Goal: Task Accomplishment & Management: Complete application form

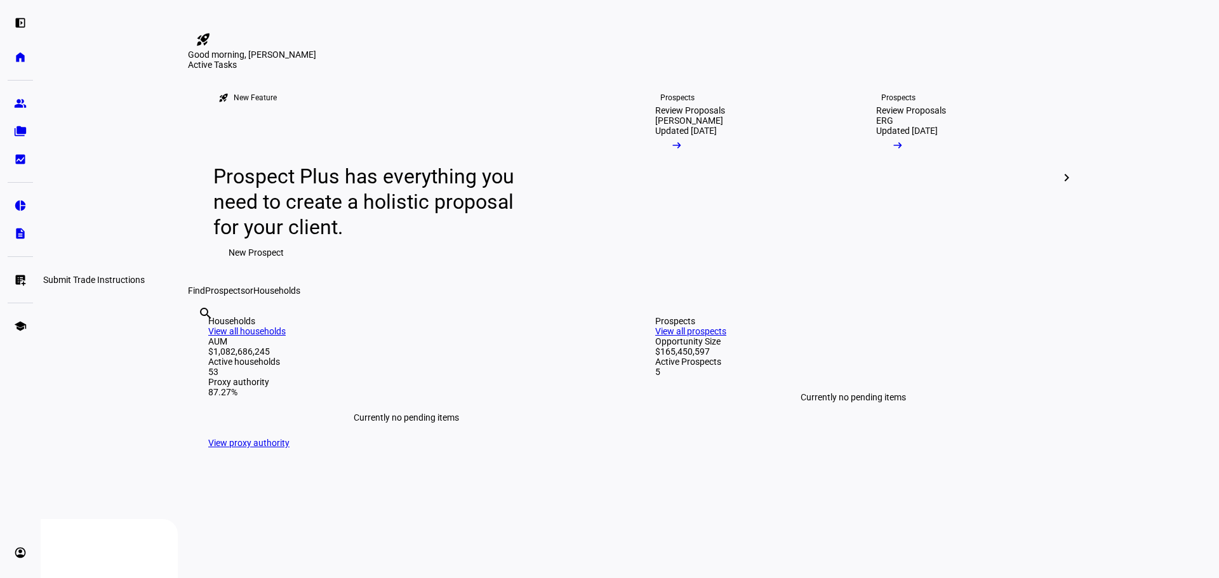
click at [16, 280] on eth-mat-symbol "list_alt_add" at bounding box center [20, 280] width 13 height 13
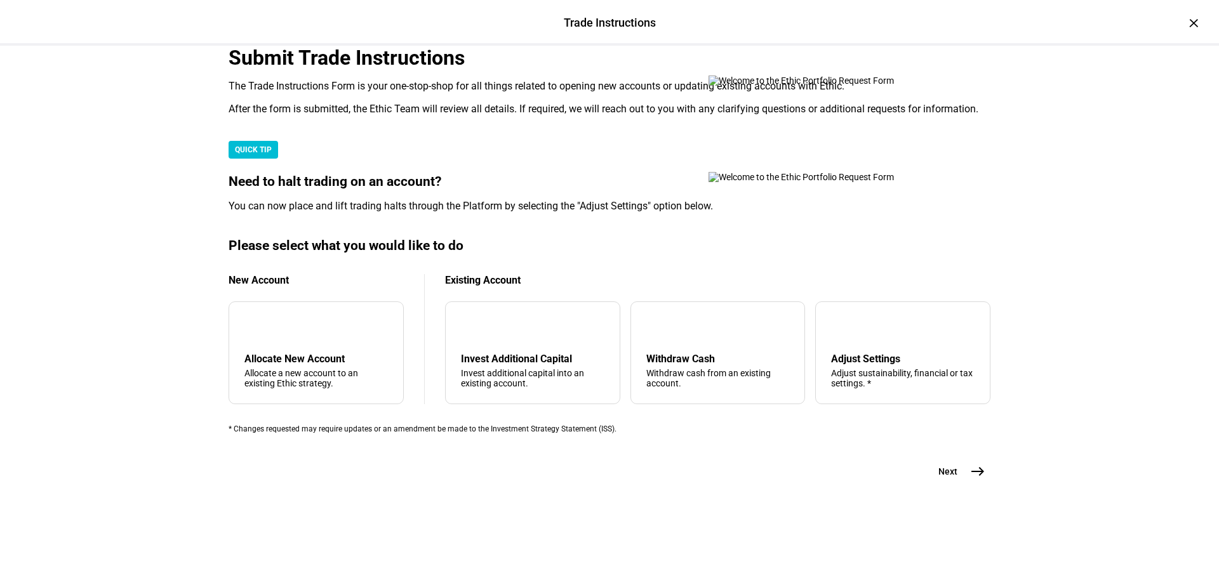
scroll to position [190, 0]
click at [752, 404] on div "arrow_upward Withdraw Cash Withdraw cash from an existing account." at bounding box center [717, 352] width 175 height 103
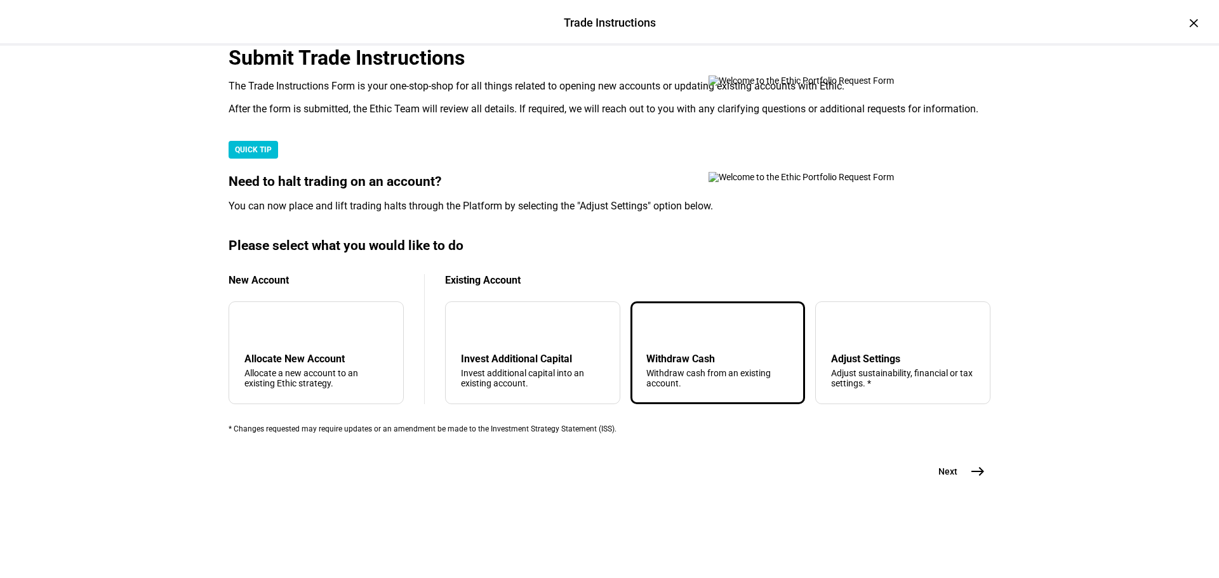
scroll to position [307, 0]
click at [974, 479] on mat-icon "east" at bounding box center [977, 471] width 15 height 15
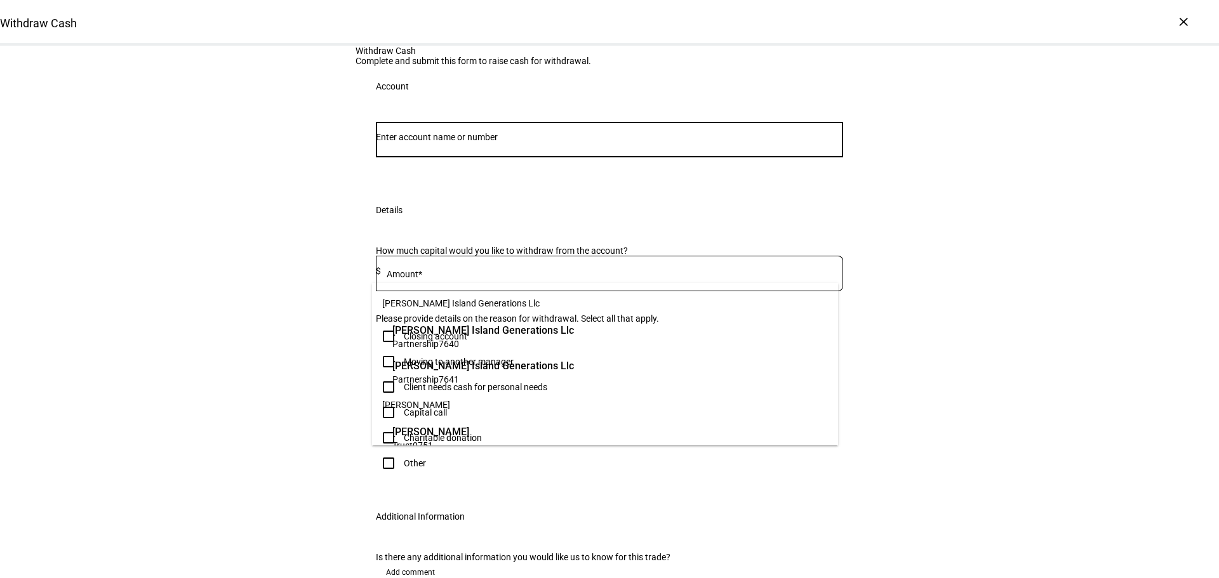
click at [697, 142] on input "Number" at bounding box center [609, 137] width 467 height 10
paste input "17491980"
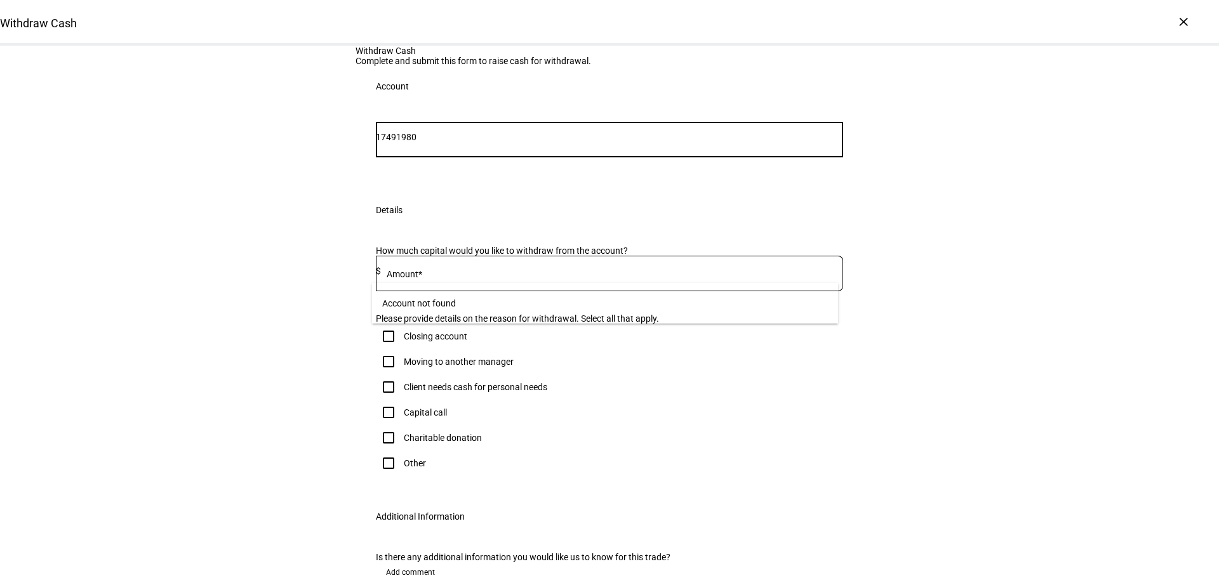
drag, startPoint x: 404, startPoint y: 268, endPoint x: 345, endPoint y: 269, distance: 58.4
click at [347, 269] on div "Withdraw Cash Complete and submit this form to raise cash for withdrawal. Accou…" at bounding box center [609, 340] width 1219 height 588
type input "1980"
click at [485, 342] on span "Trust 1980" at bounding box center [478, 344] width 173 height 12
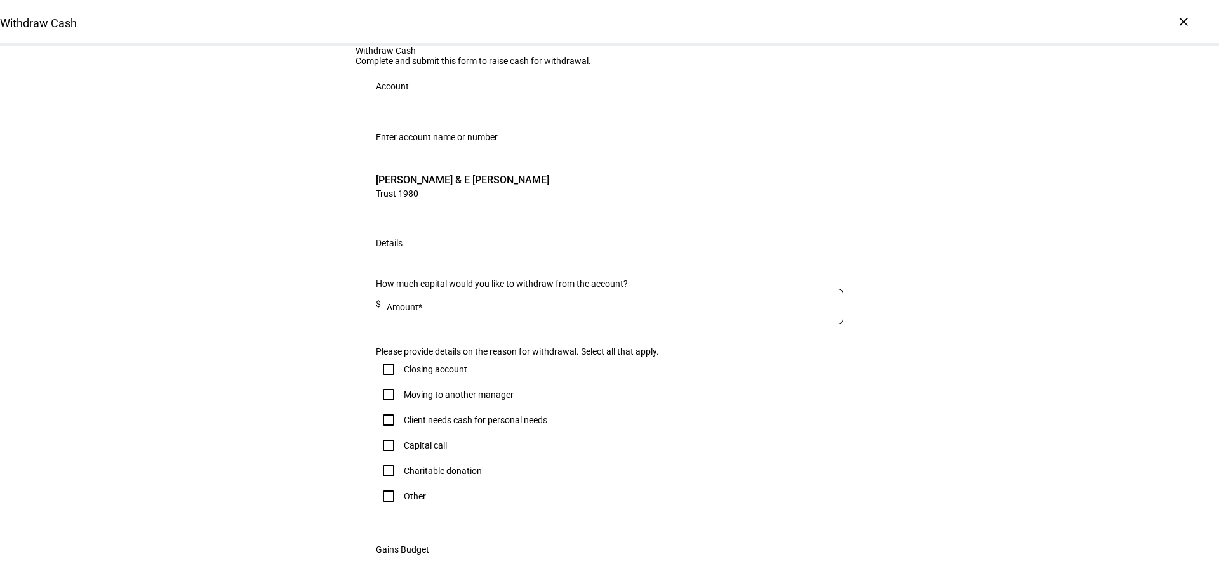
click at [440, 309] on input at bounding box center [612, 304] width 462 height 10
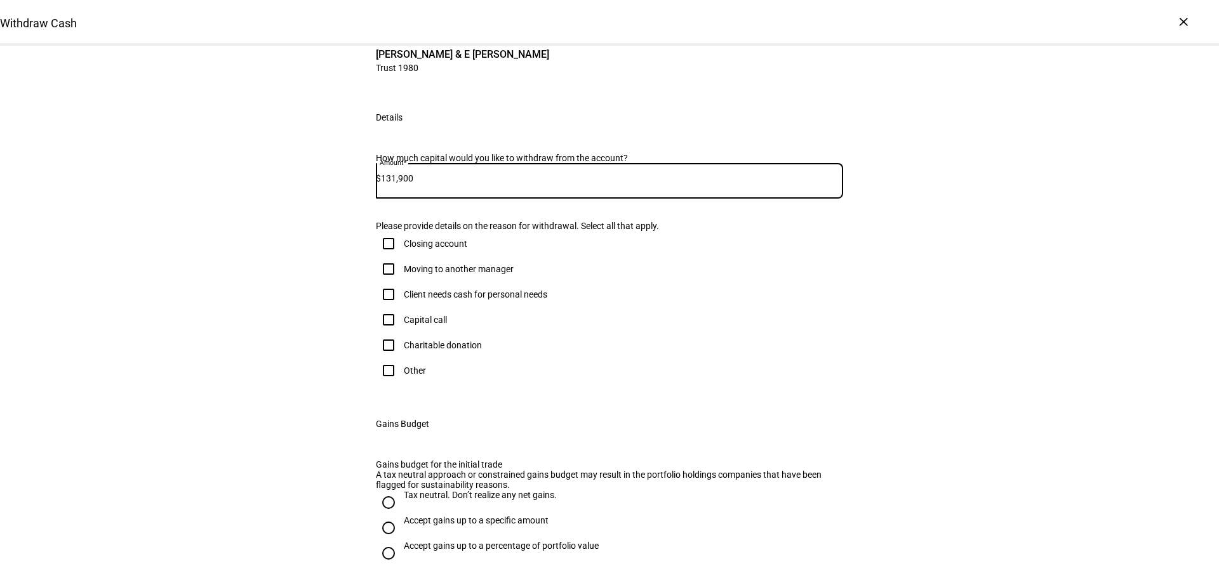
scroll to position [190, 0]
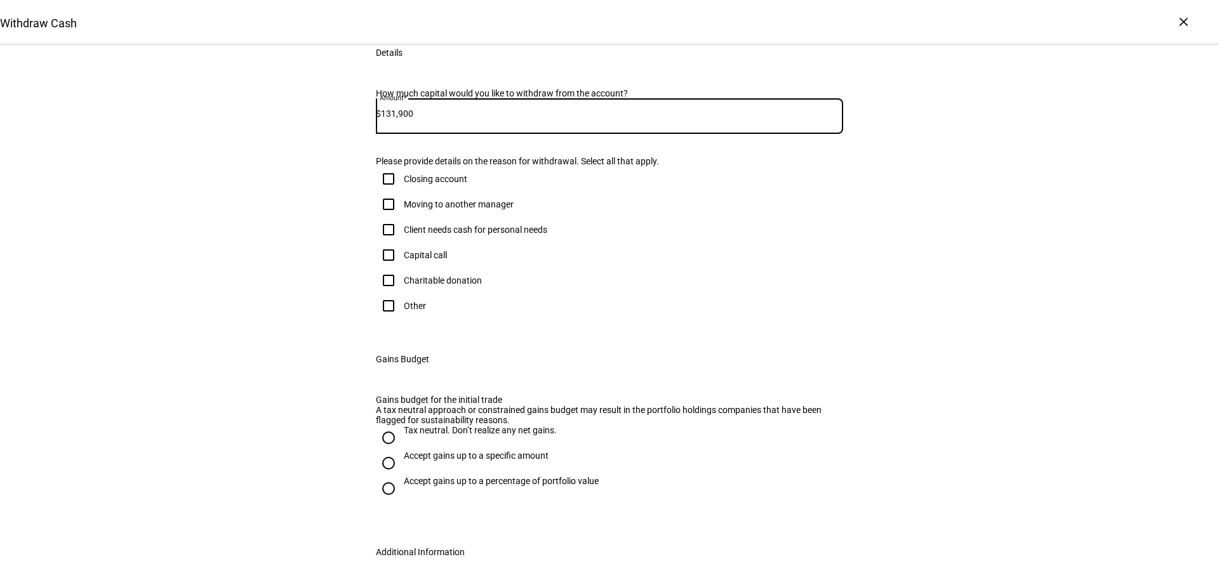
type input "131,900"
drag, startPoint x: 381, startPoint y: 470, endPoint x: 411, endPoint y: 471, distance: 30.5
click at [381, 319] on input "Other" at bounding box center [388, 305] width 25 height 25
checkbox input "true"
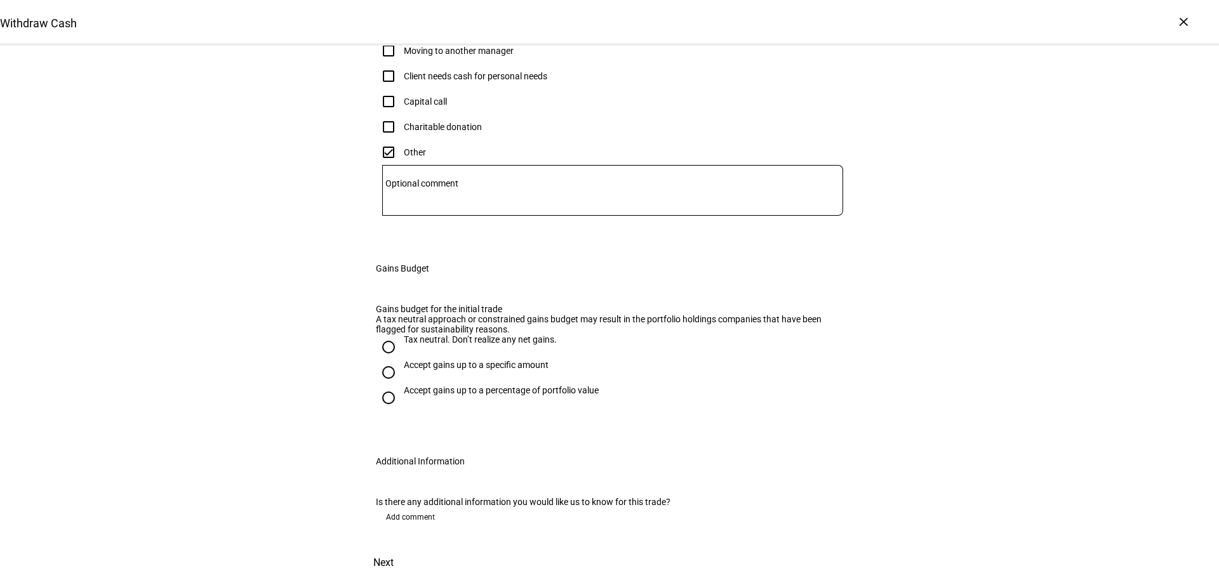
scroll to position [508, 0]
click at [381, 385] on input "Accept gains up to a specific amount" at bounding box center [388, 372] width 25 height 25
radio input "true"
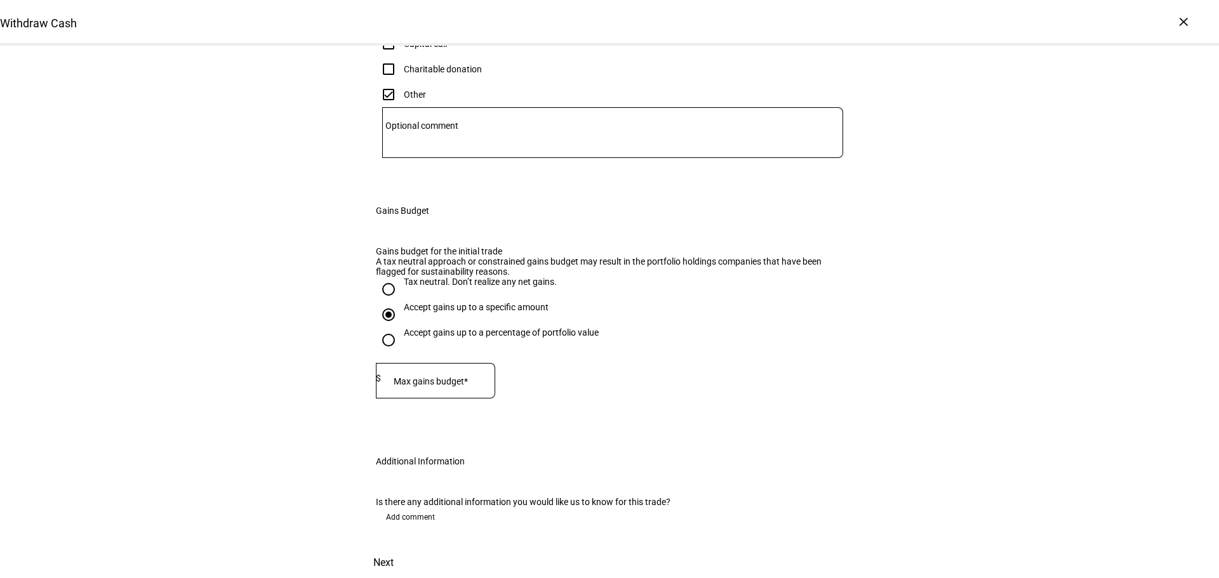
scroll to position [635, 0]
click at [447, 376] on mat-label "Max gains budget*" at bounding box center [431, 381] width 74 height 10
click at [591, 363] on eth-form-field-wrapper "Max gains budget* $ This field is required" at bounding box center [609, 387] width 467 height 48
click at [384, 277] on input "Tax neutral. Don’t realize any net gains." at bounding box center [388, 289] width 25 height 25
radio input "true"
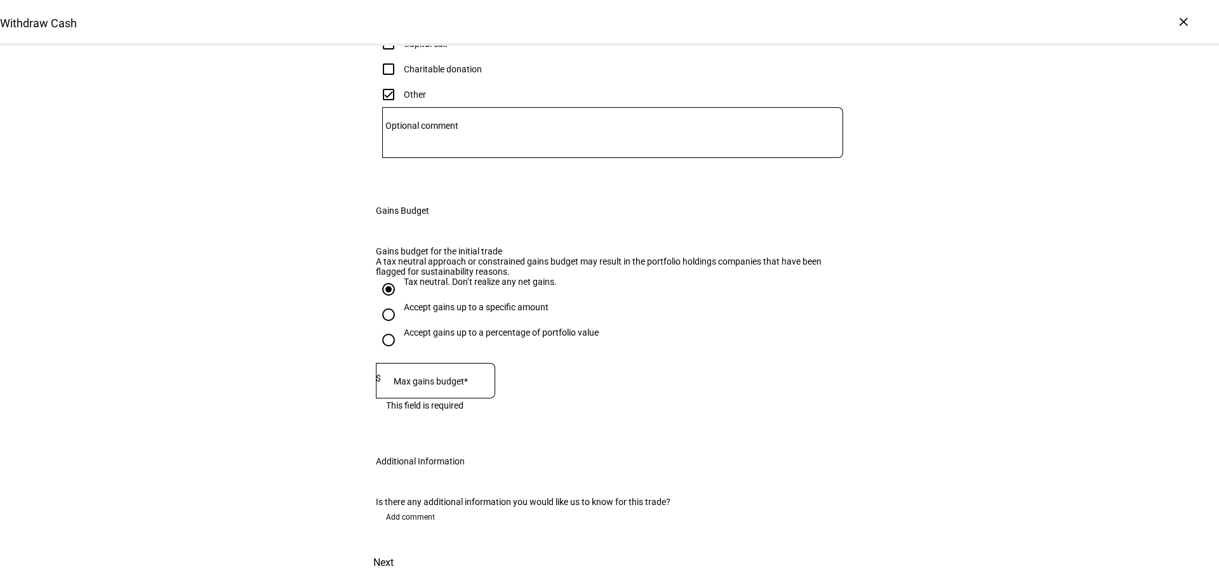
scroll to position [633, 0]
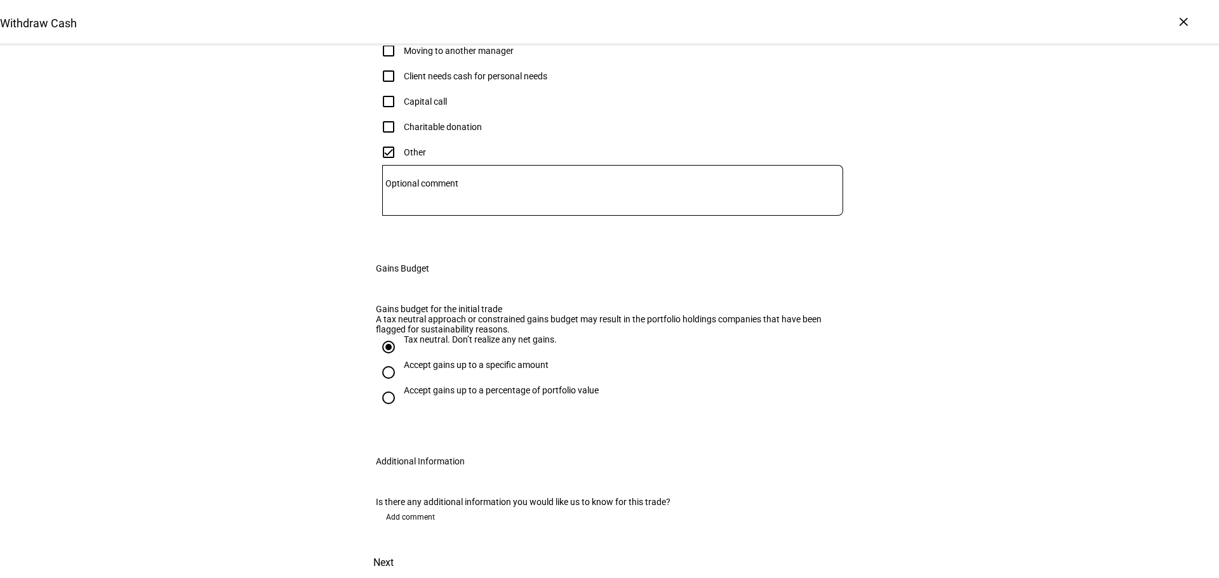
click at [394, 548] on span "Next" at bounding box center [383, 563] width 20 height 30
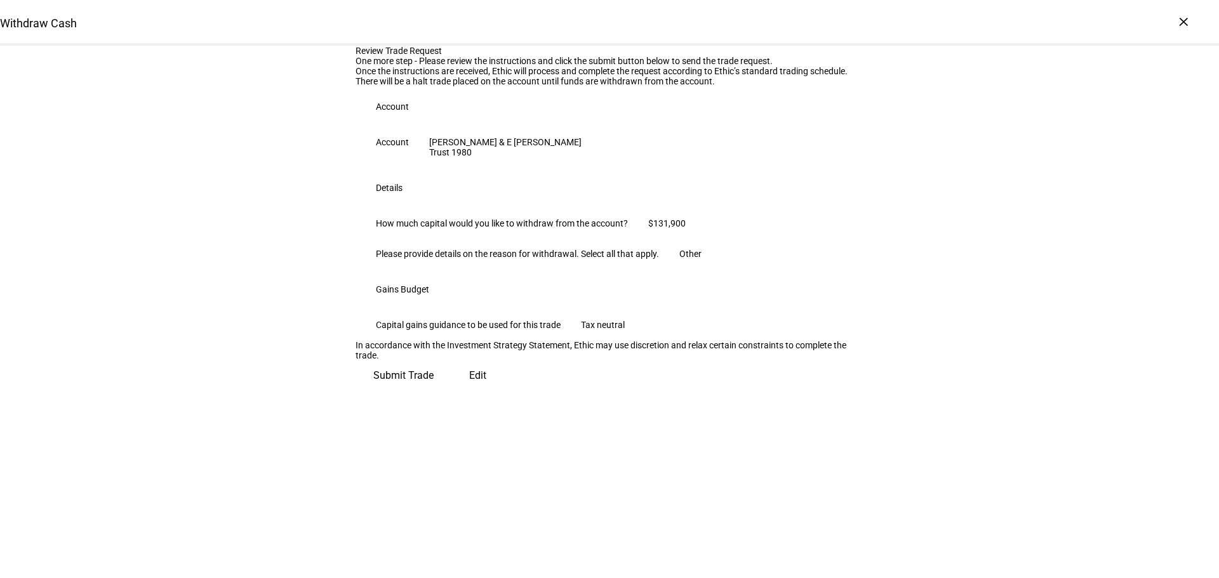
scroll to position [129, 0]
click at [434, 391] on span "Submit Trade" at bounding box center [403, 376] width 60 height 30
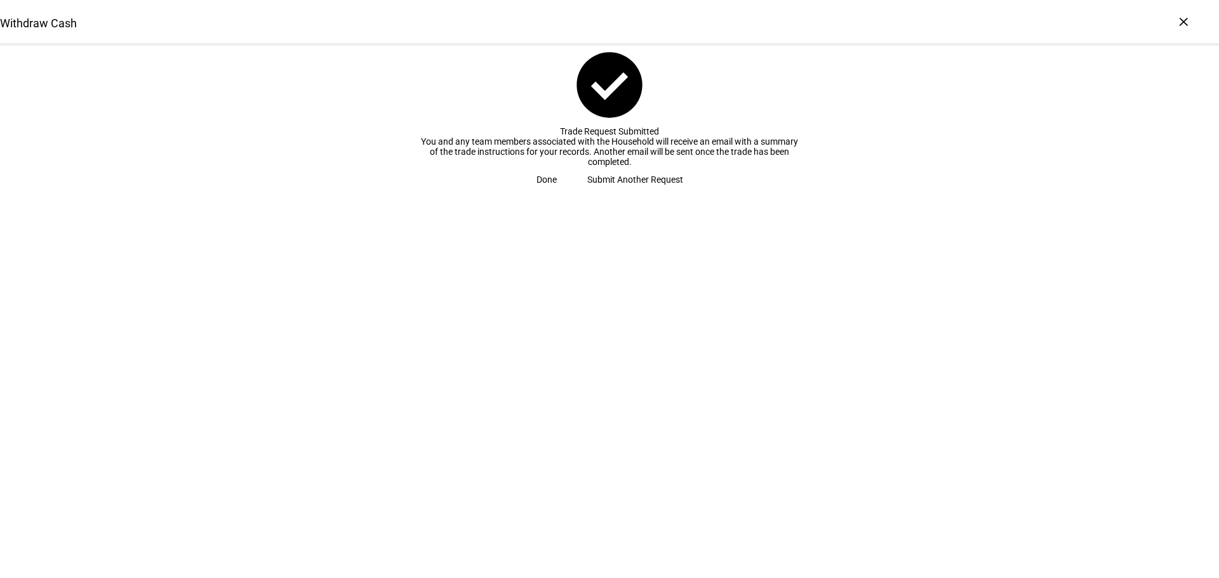
click at [604, 192] on span "Submit Another Request" at bounding box center [635, 179] width 96 height 25
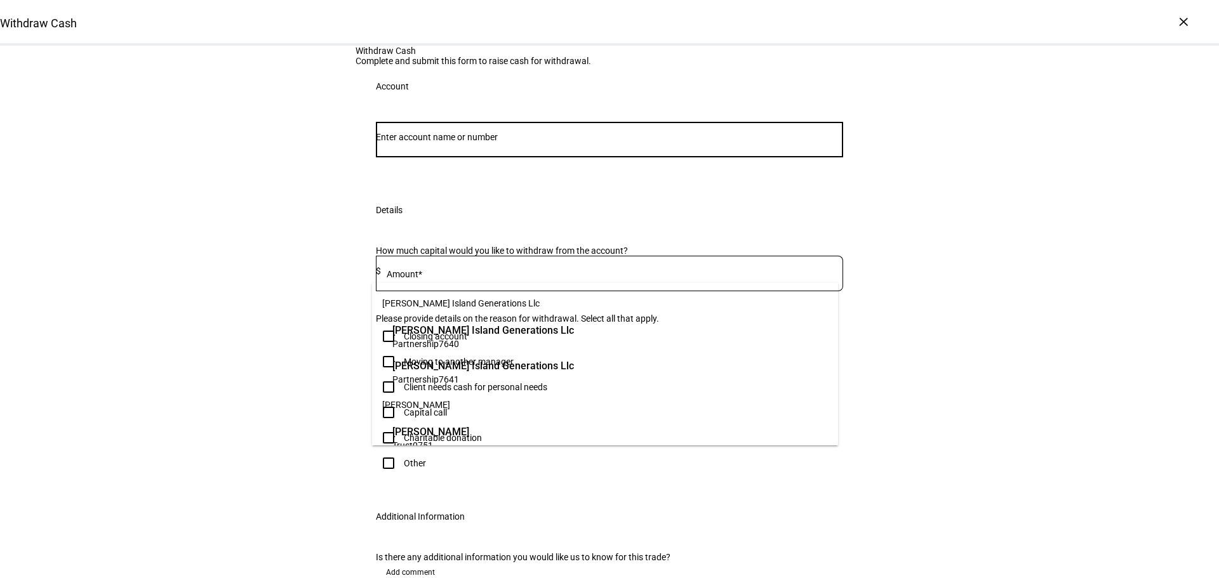
click at [652, 142] on input "Number" at bounding box center [609, 137] width 467 height 10
paste input "29598325"
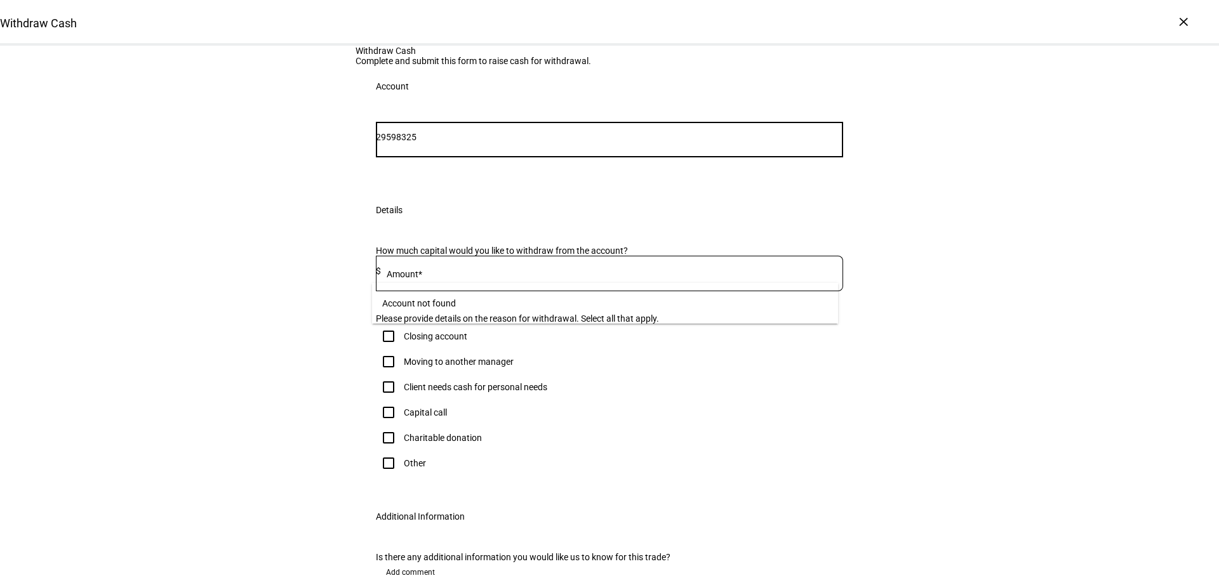
drag, startPoint x: 403, startPoint y: 268, endPoint x: 314, endPoint y: 268, distance: 89.5
click at [314, 268] on div "Withdraw Cash Complete and submit this form to raise cash for withdrawal. Accou…" at bounding box center [609, 340] width 1219 height 588
type input "8325"
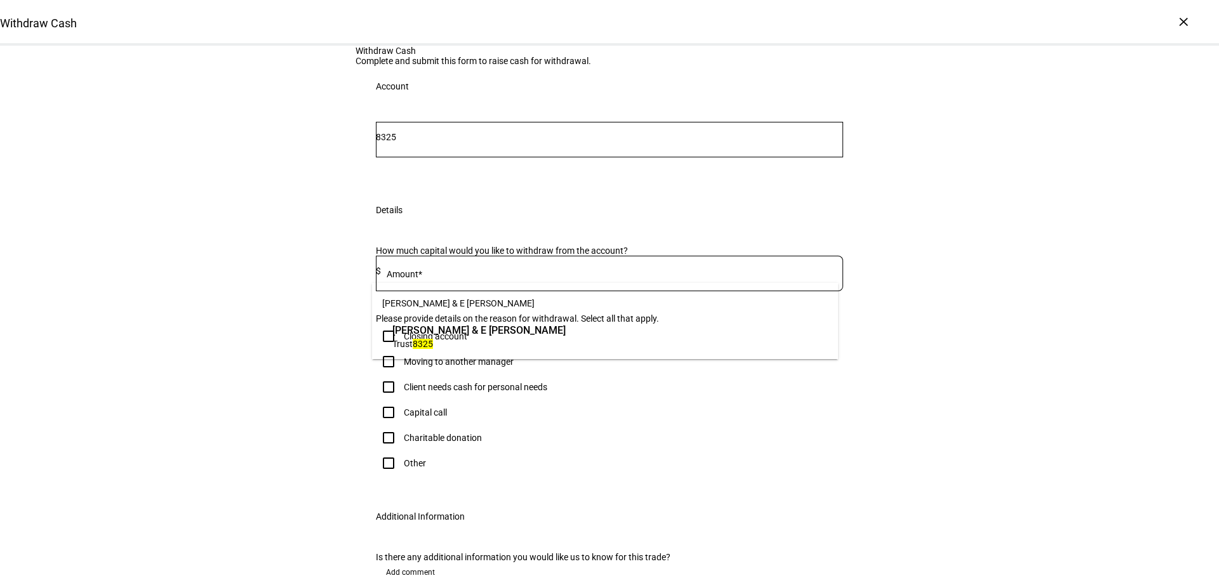
click at [489, 348] on span "Trust 8325" at bounding box center [478, 344] width 173 height 12
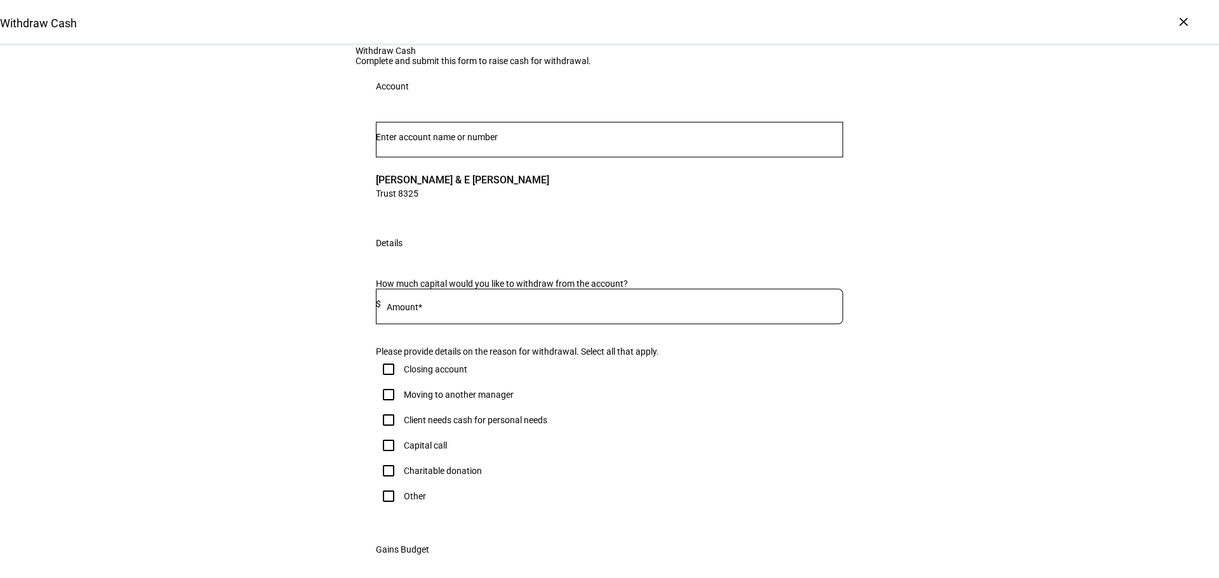
click at [458, 309] on input at bounding box center [612, 304] width 462 height 10
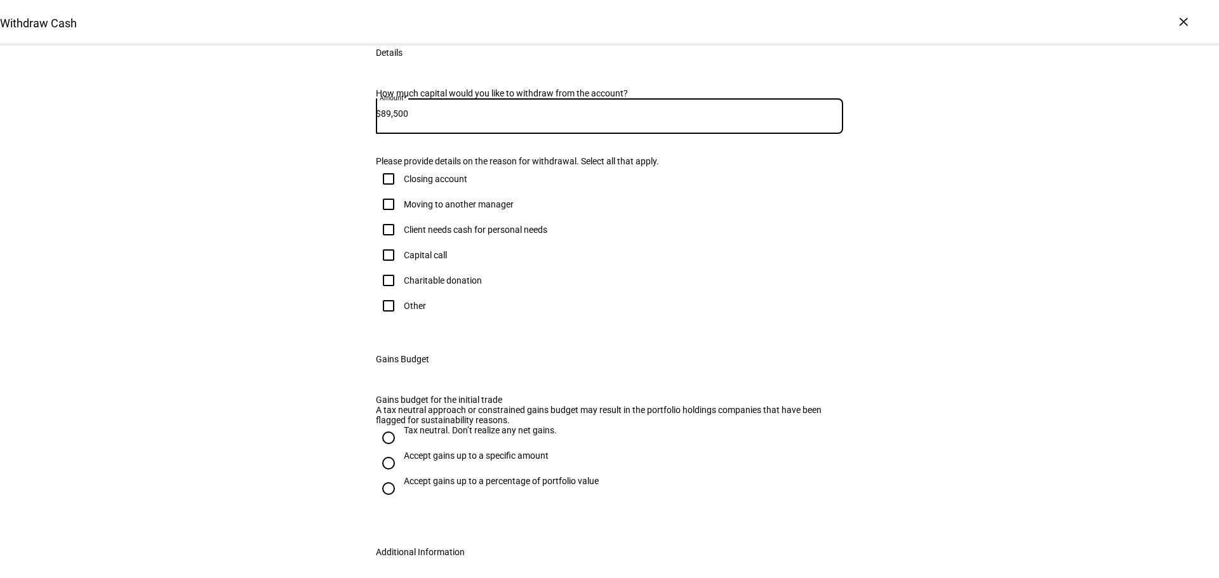
type input "89,500"
click at [386, 319] on input "Other" at bounding box center [388, 305] width 25 height 25
checkbox input "true"
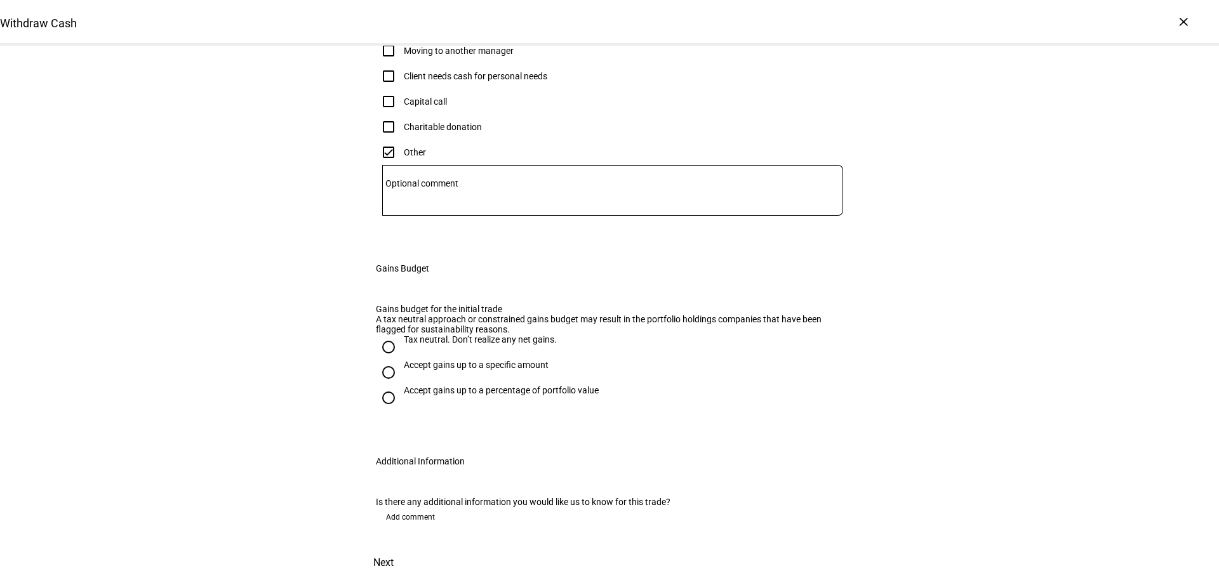
scroll to position [508, 0]
click at [386, 360] on input "Tax neutral. Don’t realize any net gains." at bounding box center [388, 346] width 25 height 25
radio input "true"
click at [411, 548] on span at bounding box center [383, 563] width 56 height 30
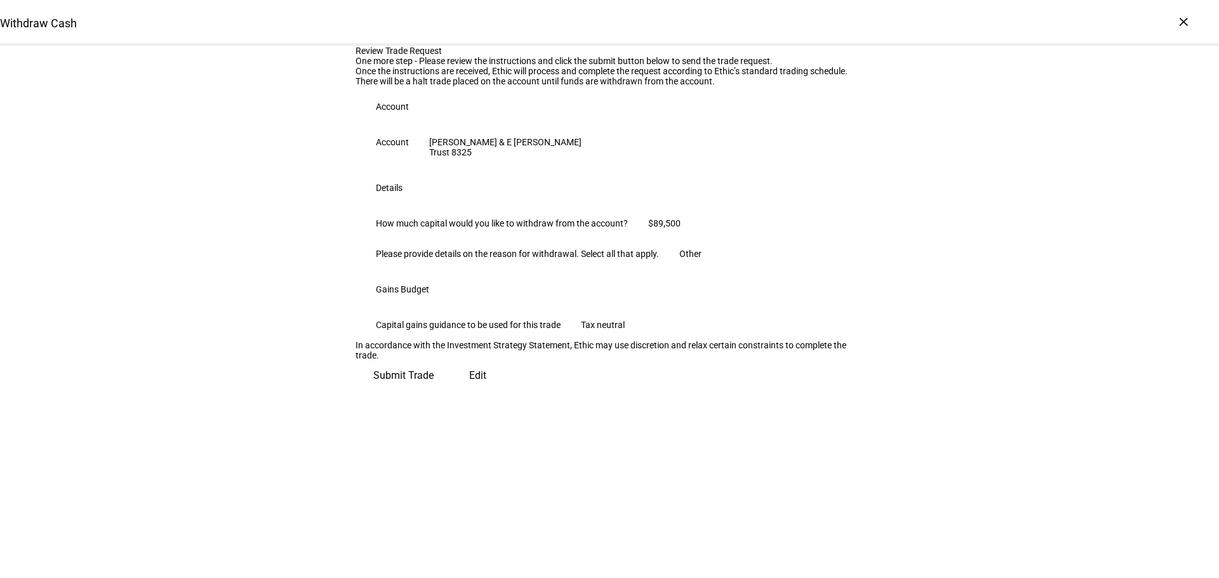
scroll to position [129, 0]
click at [434, 391] on span "Submit Trade" at bounding box center [403, 376] width 60 height 30
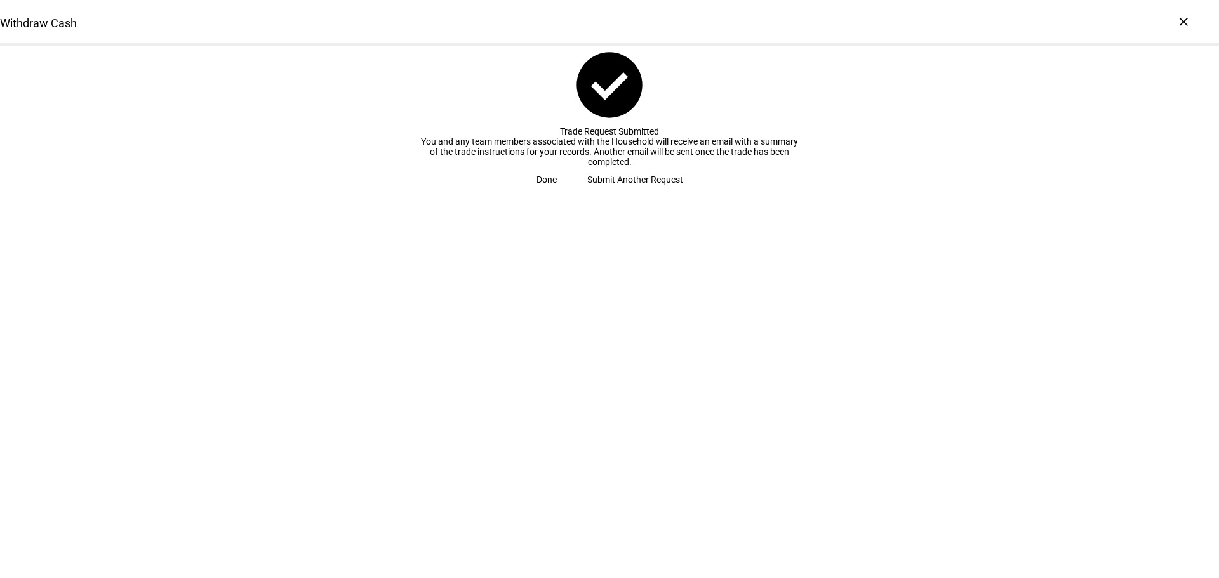
click at [557, 192] on span "Done" at bounding box center [546, 179] width 20 height 25
